Goal: Navigation & Orientation: Find specific page/section

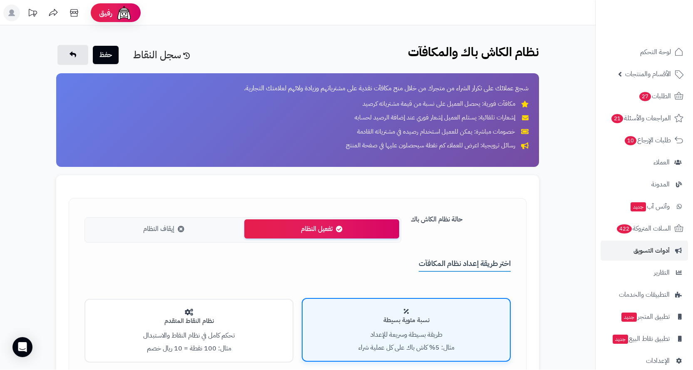
scroll to position [598, 0]
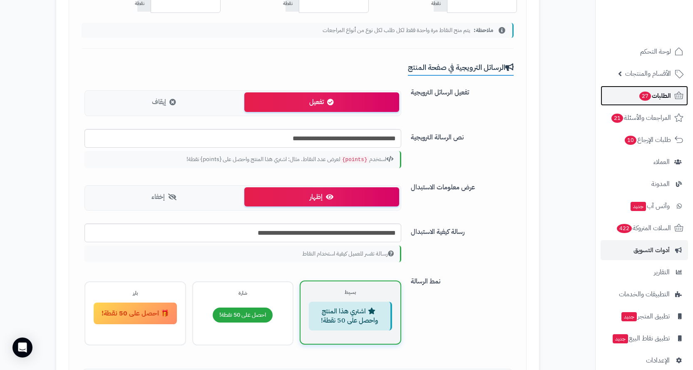
click at [623, 87] on link "الطلبات 27" at bounding box center [644, 96] width 87 height 20
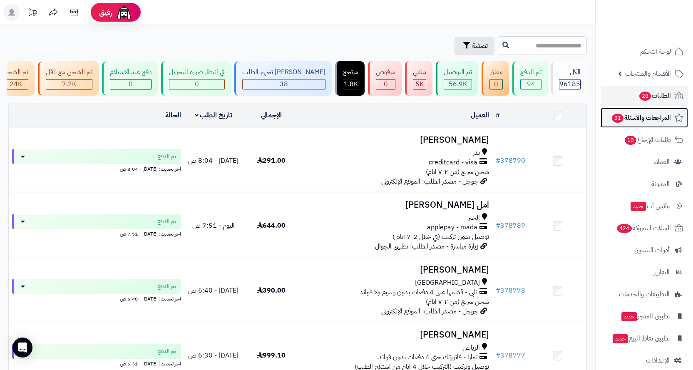
click at [651, 120] on span "المراجعات والأسئلة 21" at bounding box center [641, 118] width 60 height 12
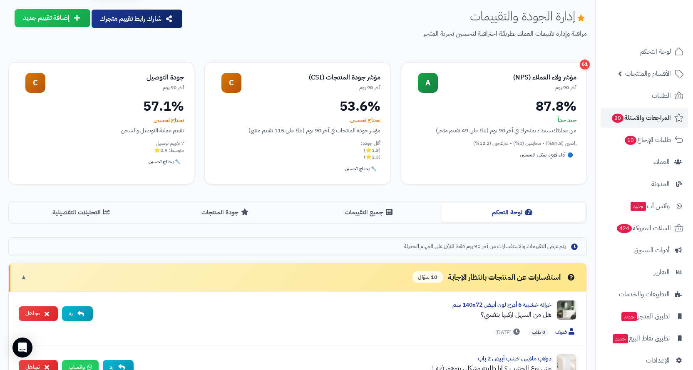
scroll to position [42, 0]
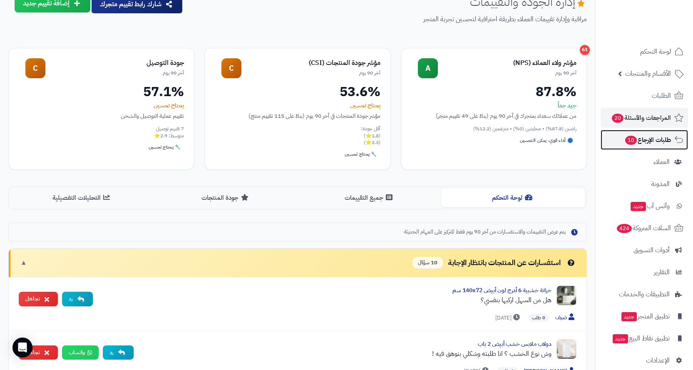
click at [636, 138] on span "طلبات الإرجاع 10" at bounding box center [647, 140] width 47 height 12
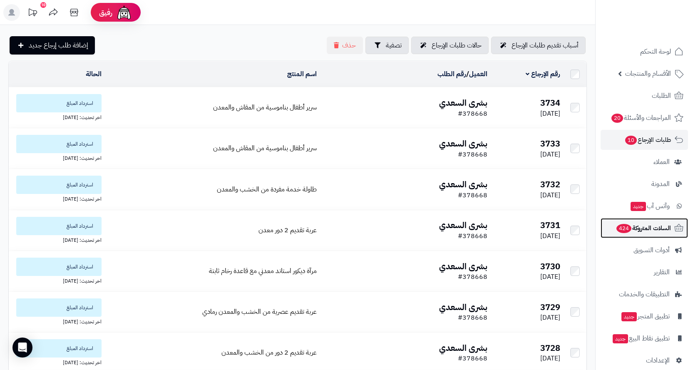
click at [620, 227] on span "424" at bounding box center [624, 228] width 15 height 9
